Goal: Information Seeking & Learning: Learn about a topic

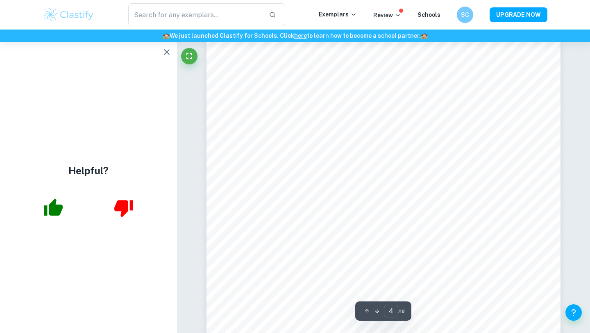
scroll to position [1845, 0]
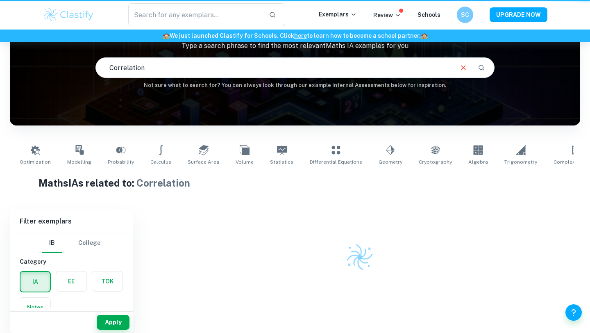
scroll to position [0, 129]
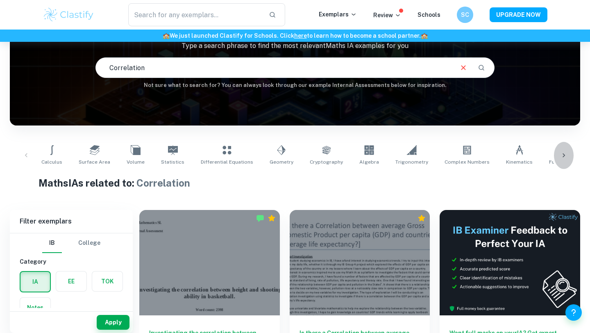
click at [567, 156] on icon at bounding box center [563, 155] width 8 height 8
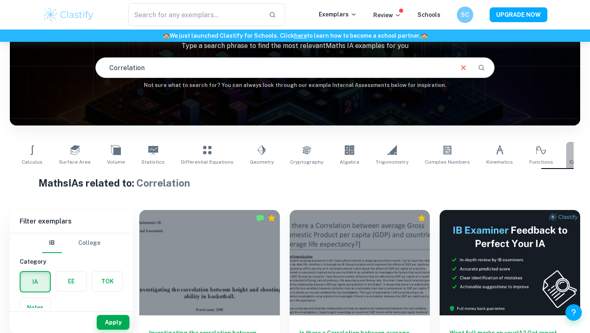
click at [566, 155] on link "Correlation" at bounding box center [583, 155] width 34 height 27
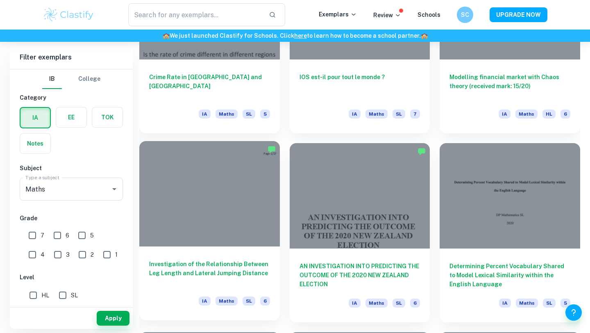
scroll to position [907, 0]
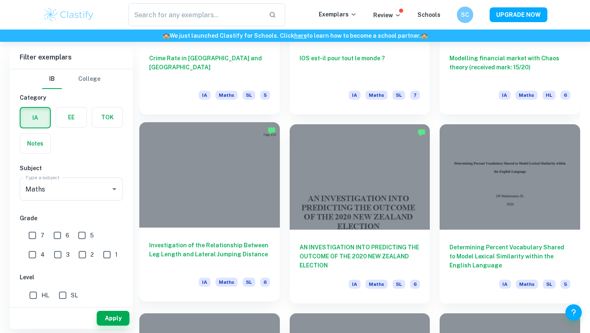
click at [177, 221] on div at bounding box center [209, 174] width 140 height 105
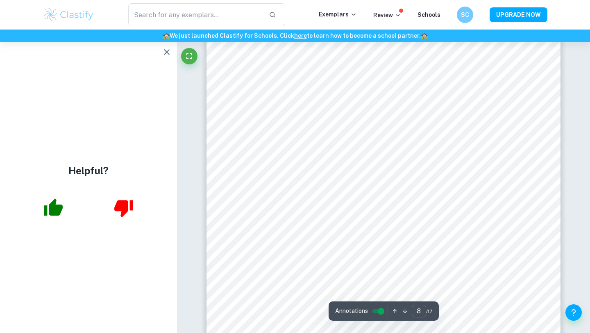
scroll to position [3838, 0]
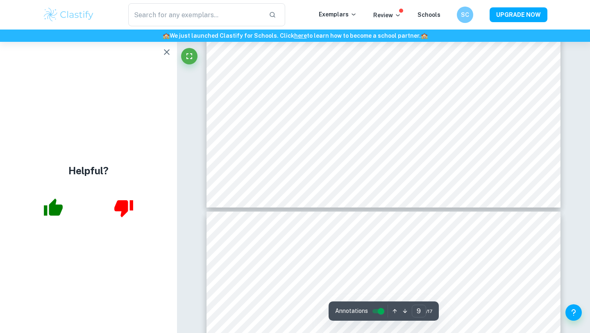
type input "10"
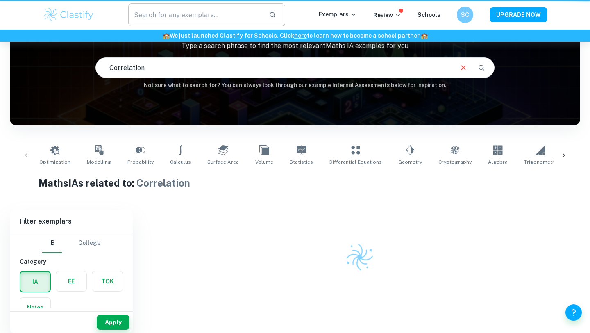
scroll to position [0, 129]
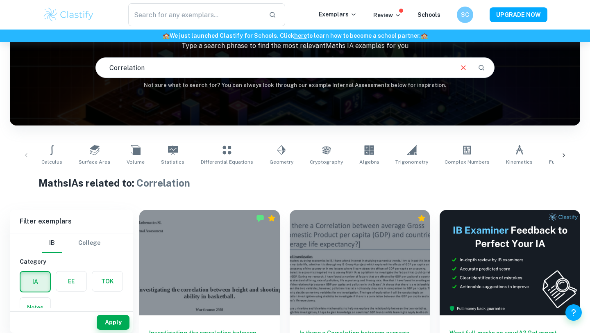
click at [562, 149] on div at bounding box center [564, 155] width 20 height 27
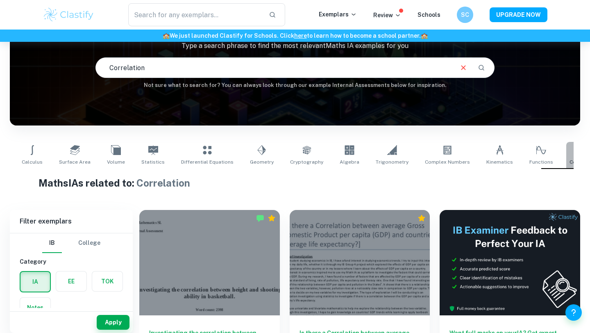
click at [578, 152] on icon at bounding box center [583, 149] width 10 height 9
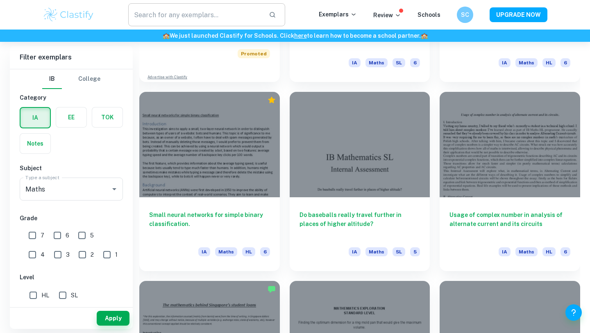
scroll to position [3672, 0]
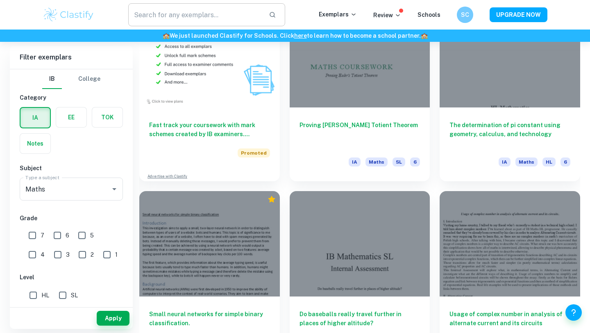
click at [202, 18] on input "text" at bounding box center [195, 14] width 134 height 23
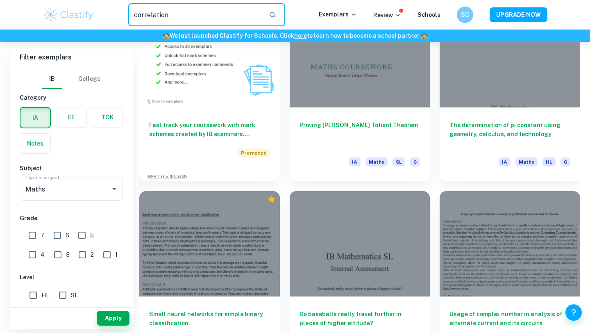
type input "correlation"
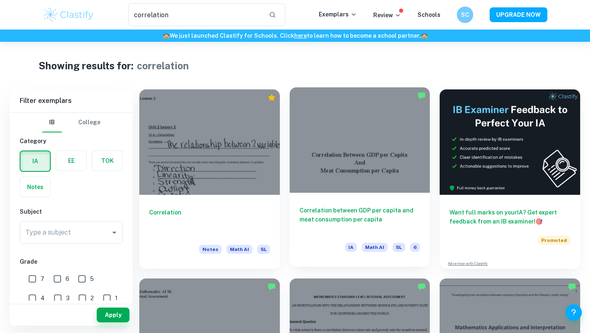
click at [339, 165] on div at bounding box center [360, 139] width 140 height 105
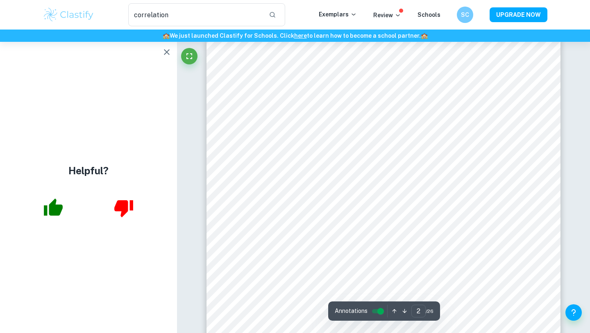
scroll to position [390, 0]
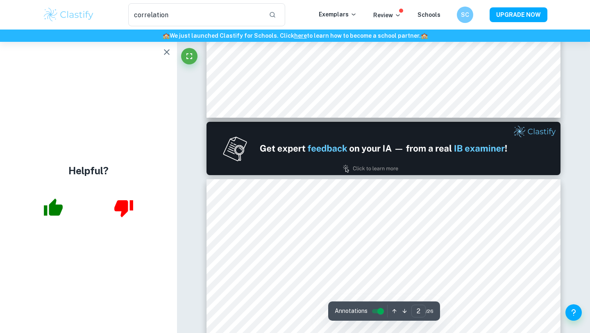
type input "1"
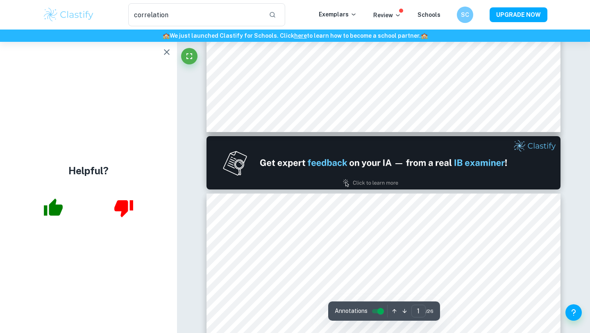
scroll to position [379, 0]
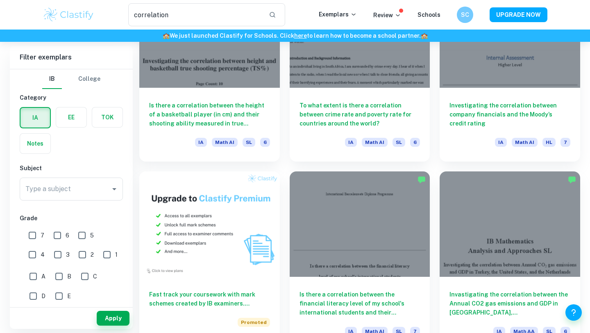
scroll to position [173, 0]
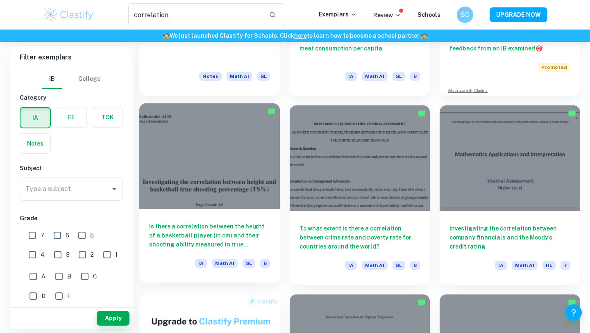
click at [241, 187] on div at bounding box center [209, 155] width 140 height 105
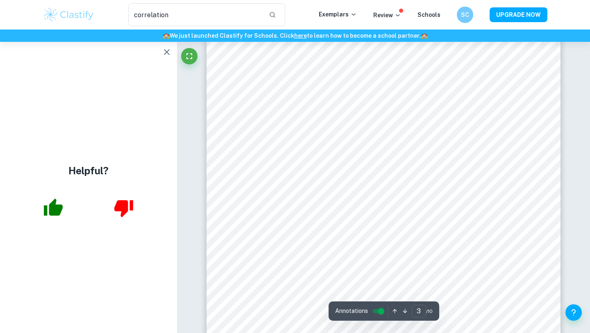
scroll to position [1336, 0]
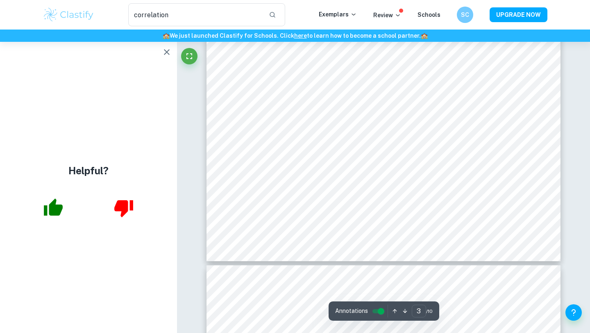
type input "4"
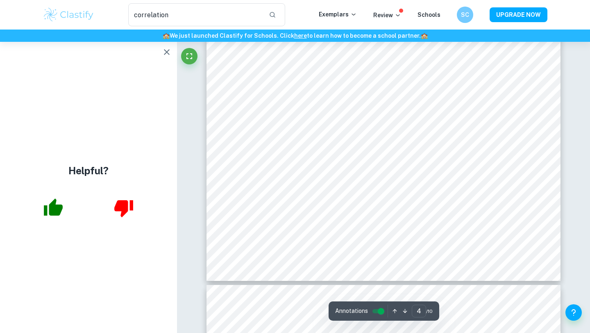
scroll to position [1900, 0]
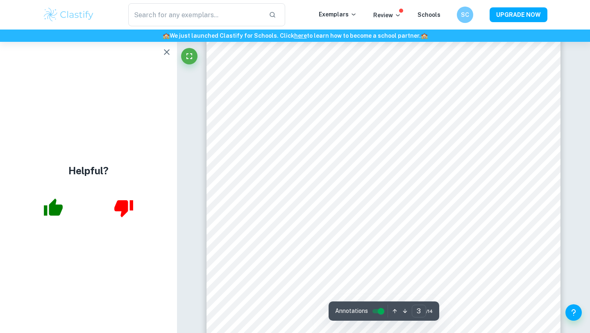
scroll to position [1098, 0]
